Goal: Task Accomplishment & Management: Manage account settings

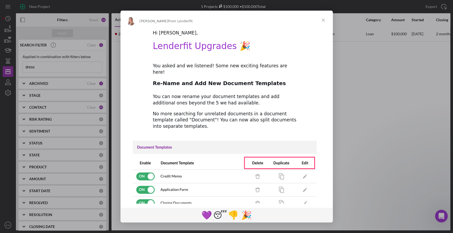
click at [322, 20] on span "Close" at bounding box center [323, 20] width 19 height 19
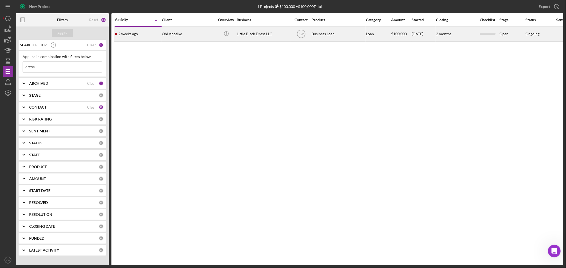
click at [170, 33] on div "Obi Anosike" at bounding box center [188, 34] width 53 height 14
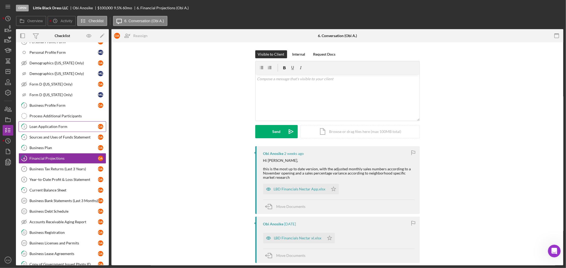
scroll to position [46, 0]
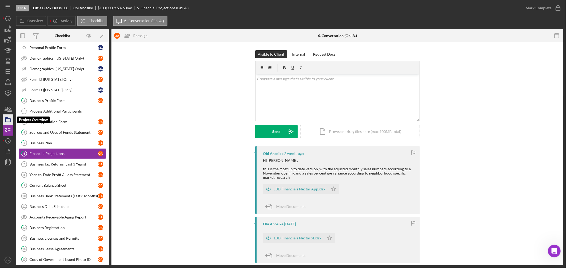
click at [6, 121] on icon "button" at bounding box center [7, 119] width 13 height 13
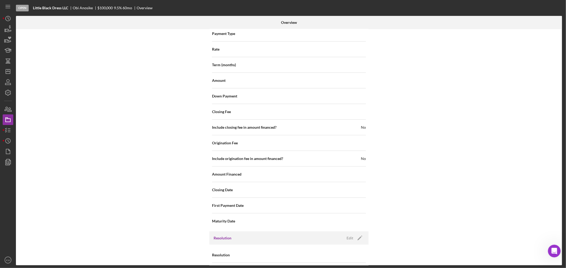
scroll to position [462, 0]
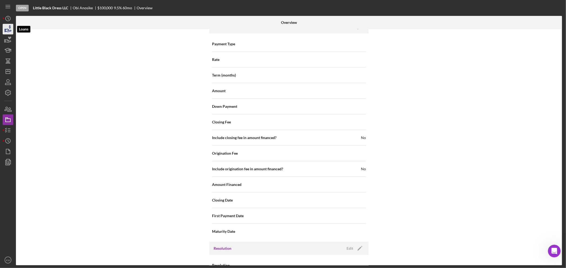
click at [10, 28] on icon "button" at bounding box center [10, 26] width 2 height 3
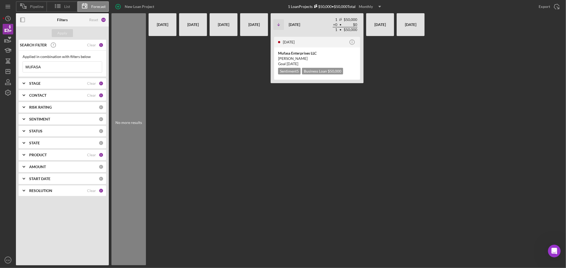
click at [161, 23] on div "[DATE]" at bounding box center [162, 24] width 23 height 19
drag, startPoint x: 44, startPoint y: 65, endPoint x: 0, endPoint y: 63, distance: 44.4
click at [0, 63] on div "Pipeline List Forecast New Loan Project 1 Loan Projects $50,000 • $50,000 Total…" at bounding box center [283, 134] width 566 height 268
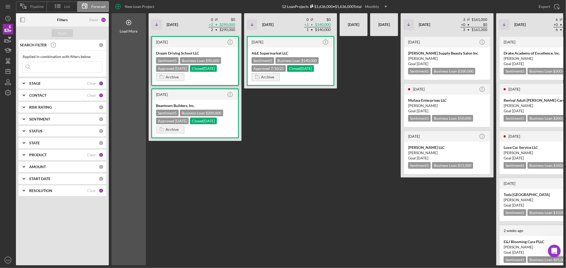
click at [202, 59] on div "Business Loan $90,000" at bounding box center [200, 60] width 41 height 7
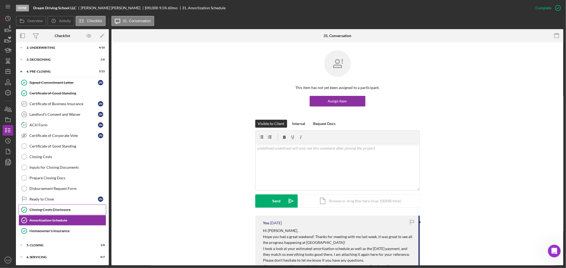
scroll to position [15, 0]
click at [36, 233] on div "Icon/Expander 5. Closing 1 / 8" at bounding box center [62, 245] width 93 height 11
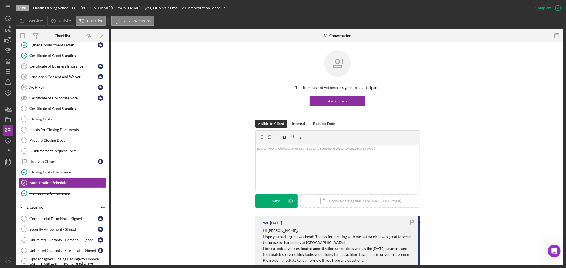
scroll to position [103, 0]
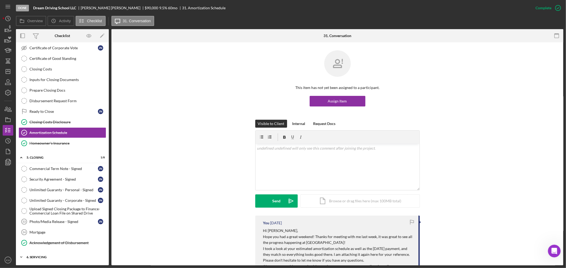
click at [28, 233] on div "Icon/Expander 6. Servicing 0 / 7" at bounding box center [62, 257] width 93 height 11
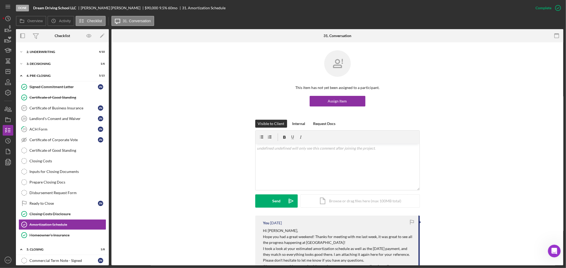
scroll to position [0, 0]
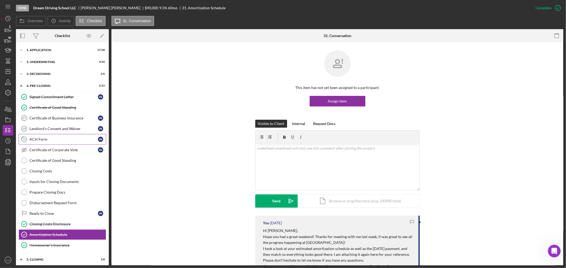
click at [37, 143] on link "29 ACH Form J N" at bounding box center [63, 139] width 88 height 11
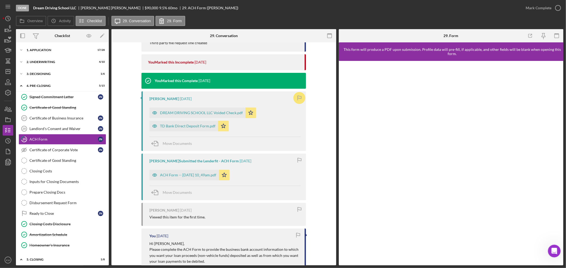
scroll to position [217, 0]
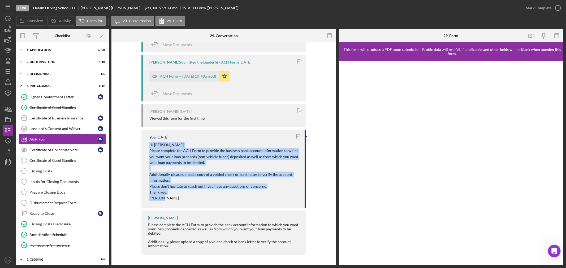
drag, startPoint x: 162, startPoint y: 198, endPoint x: 145, endPoint y: 141, distance: 58.7
click at [145, 141] on div "You [DATE] Hi [PERSON_NAME], Please complete the ACH Form to provide the busine…" at bounding box center [223, 169] width 164 height 78
click at [188, 148] on p "Please complete the ACH Form to provide the business bank account information t…" at bounding box center [224, 157] width 150 height 18
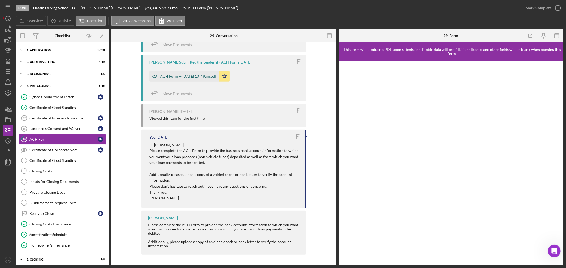
click at [183, 72] on div "ACH Form -- [DATE] 10_49am.pdf" at bounding box center [184, 76] width 70 height 11
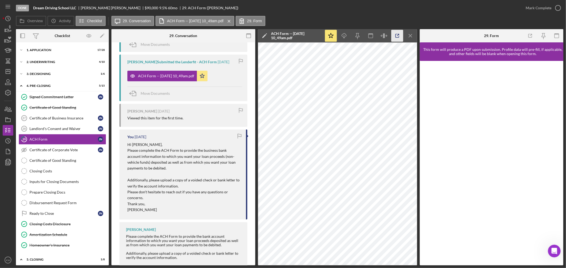
click at [392, 38] on icon "button" at bounding box center [397, 36] width 12 height 12
click at [46, 233] on div "Amortization Schedule" at bounding box center [67, 235] width 76 height 4
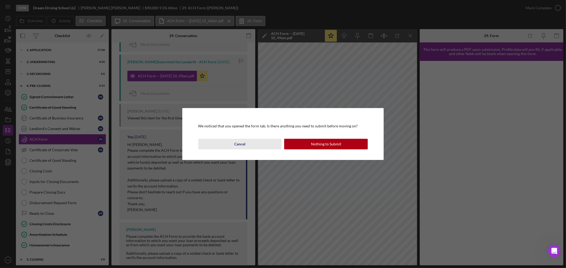
click at [234, 145] on div "Cancel" at bounding box center [239, 144] width 11 height 11
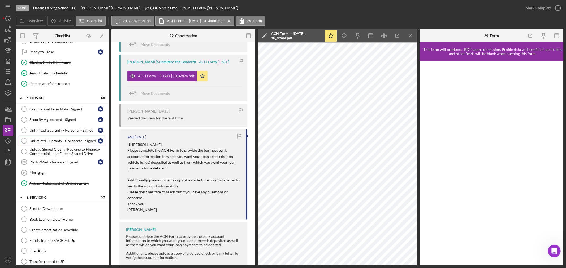
scroll to position [151, 0]
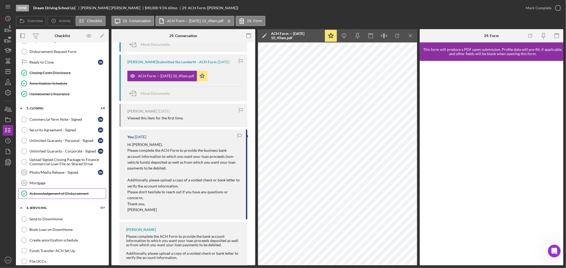
click at [51, 194] on div "Acknowledgement of Disbursement" at bounding box center [67, 194] width 76 height 4
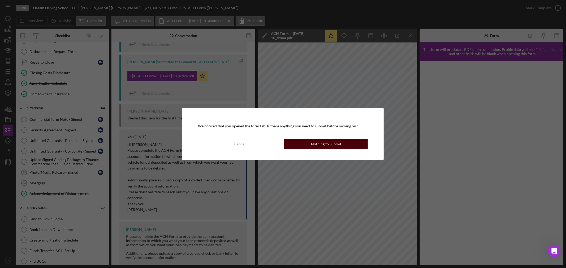
click at [323, 140] on div "Nothing to Submit" at bounding box center [326, 144] width 30 height 11
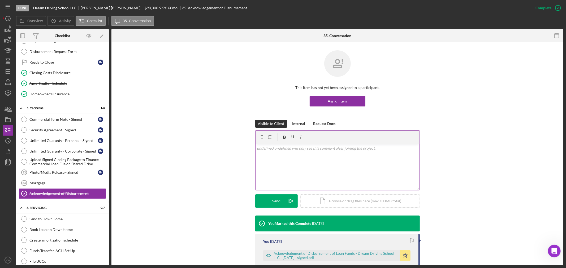
scroll to position [26, 0]
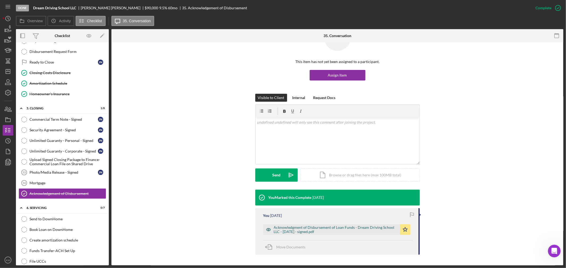
click at [301, 229] on div "Acknowledgment of Disbursement of Loan Funds - Dream Driving School LLC - [DATE…" at bounding box center [335, 230] width 123 height 8
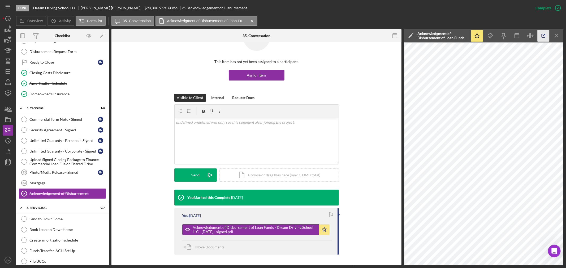
click at [453, 32] on icon "button" at bounding box center [543, 36] width 12 height 12
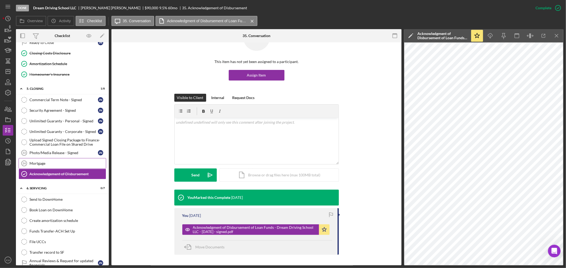
scroll to position [181, 0]
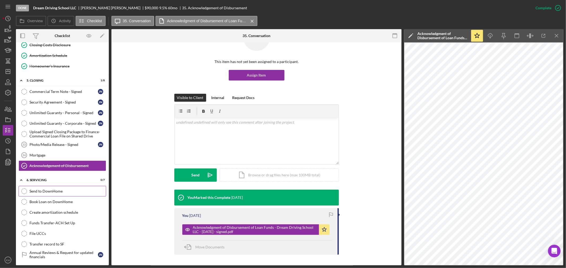
click at [44, 193] on div "Send to DownHome" at bounding box center [67, 191] width 76 height 4
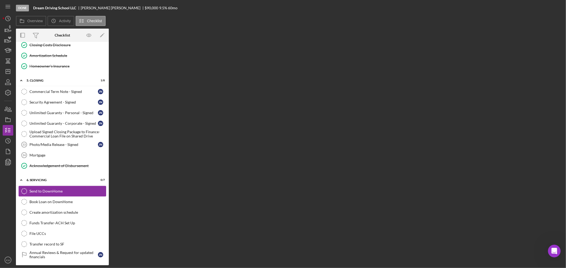
scroll to position [181, 0]
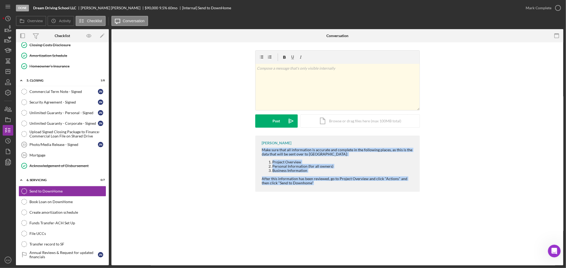
drag, startPoint x: 311, startPoint y: 186, endPoint x: 255, endPoint y: 151, distance: 66.7
click at [255, 151] on div "[PERSON_NAME] Make sure that all information is accurate and complete in the fo…" at bounding box center [337, 165] width 436 height 59
click at [295, 153] on div "Make sure that all information is accurate and complete in the following places…" at bounding box center [338, 152] width 153 height 8
drag, startPoint x: 309, startPoint y: 186, endPoint x: 257, endPoint y: 148, distance: 64.4
click at [257, 148] on div "[PERSON_NAME] Make sure that all information is accurate and complete in the fo…" at bounding box center [337, 164] width 164 height 56
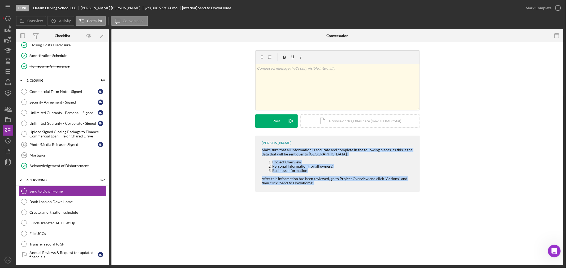
click at [277, 157] on div "Make sure that all information is accurate and complete in the following places…" at bounding box center [338, 166] width 153 height 37
drag, startPoint x: 262, startPoint y: 150, endPoint x: 311, endPoint y: 185, distance: 60.3
click at [311, 185] on div "Make sure that all information is accurate and complete in the following places…" at bounding box center [338, 166] width 153 height 37
click at [311, 185] on div "After this information has been reviewed, go to Project Overview and click "Act…" at bounding box center [338, 181] width 153 height 8
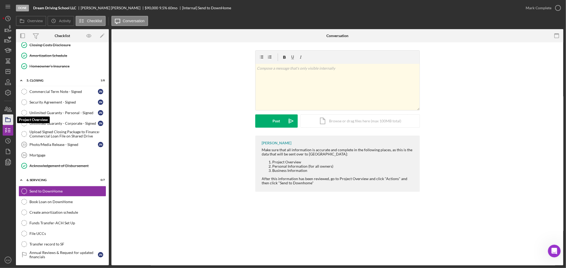
click at [7, 125] on icon "button" at bounding box center [7, 119] width 13 height 13
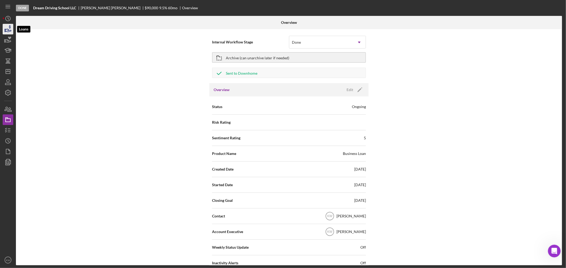
click at [3, 28] on icon "button" at bounding box center [7, 29] width 13 height 13
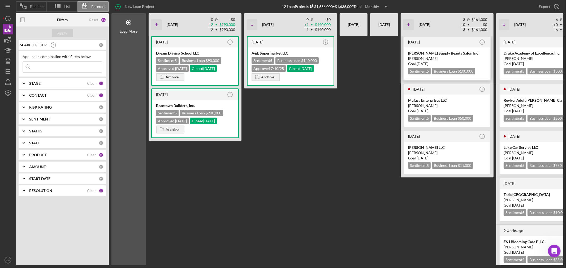
click at [452, 58] on div "[PERSON_NAME]" at bounding box center [447, 58] width 78 height 5
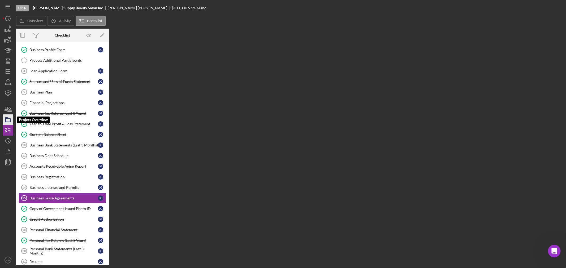
scroll to position [129, 0]
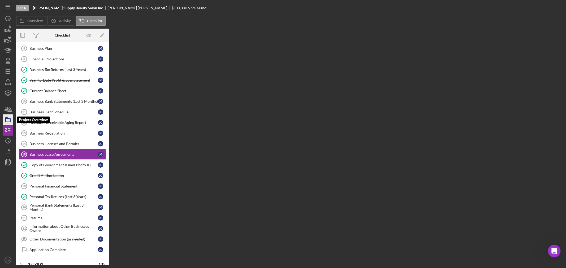
click at [9, 119] on icon "button" at bounding box center [7, 119] width 13 height 13
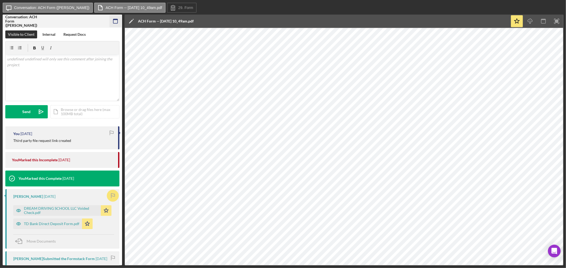
click at [117, 20] on icon "button" at bounding box center [116, 21] width 12 height 12
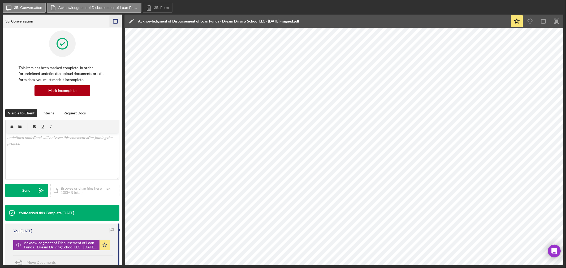
click at [115, 20] on rect "button" at bounding box center [115, 19] width 4 height 1
